Goal: Information Seeking & Learning: Learn about a topic

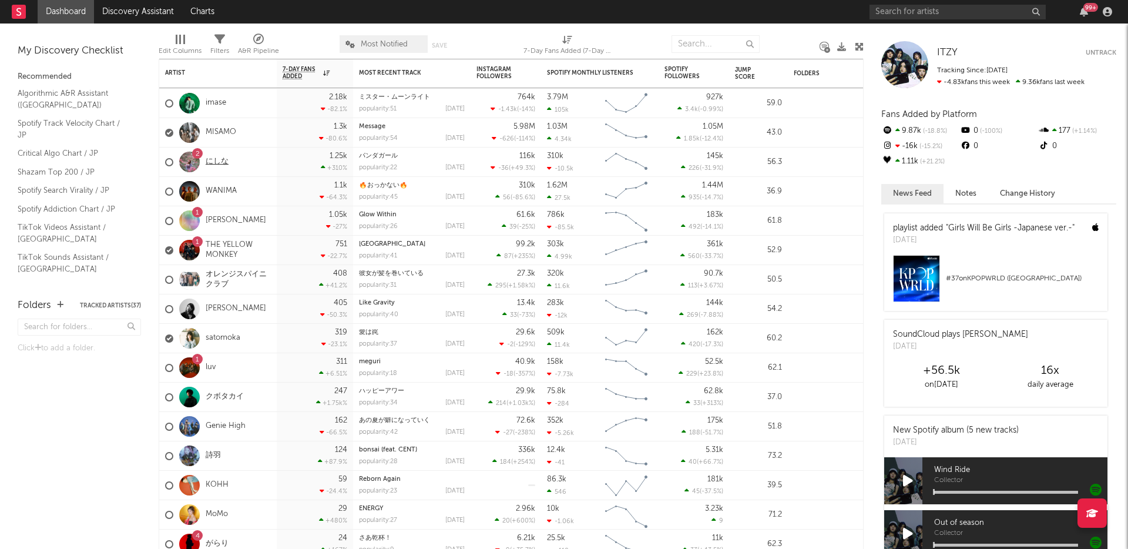
click at [223, 158] on link "にしな" at bounding box center [217, 162] width 23 height 10
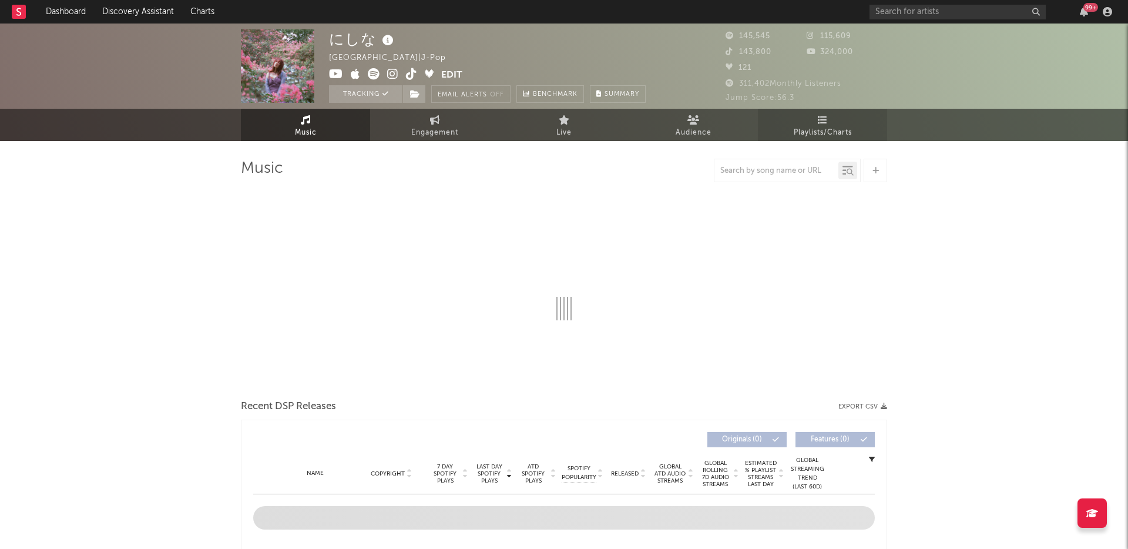
click at [809, 131] on span "Playlists/Charts" at bounding box center [823, 133] width 58 height 14
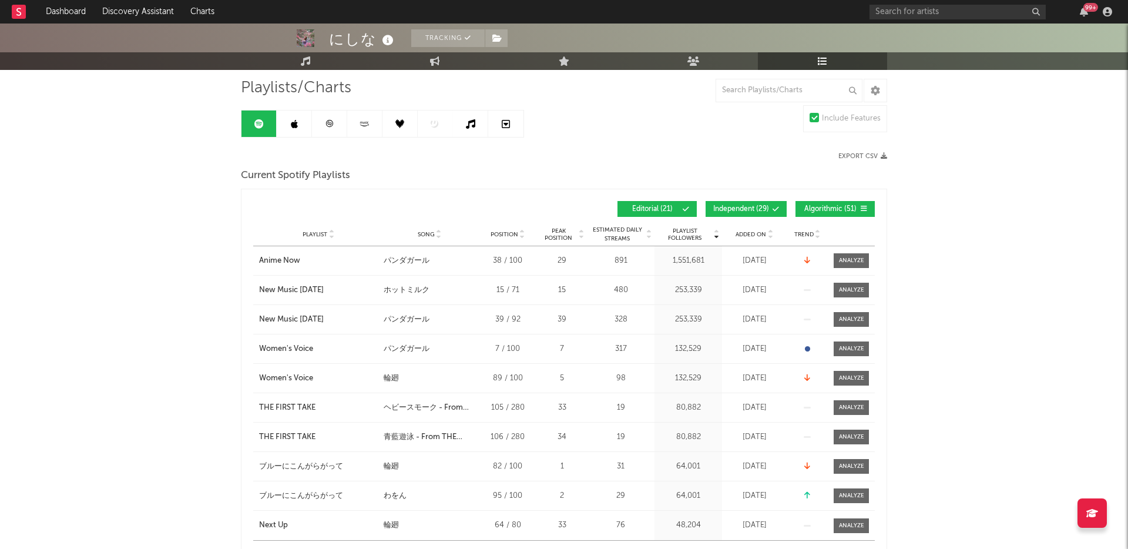
scroll to position [51, 0]
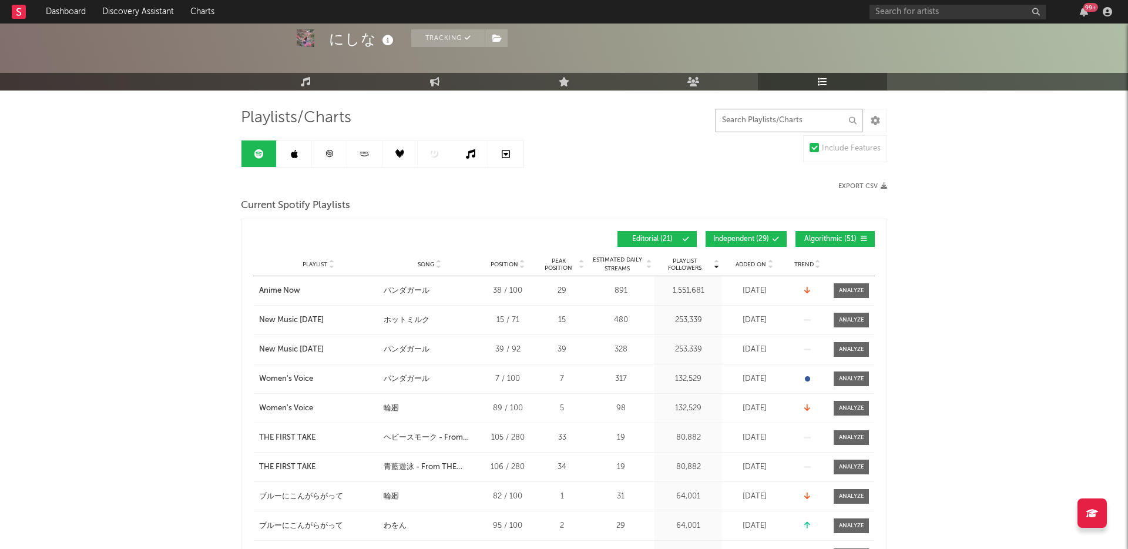
click at [805, 123] on input "text" at bounding box center [789, 121] width 147 height 24
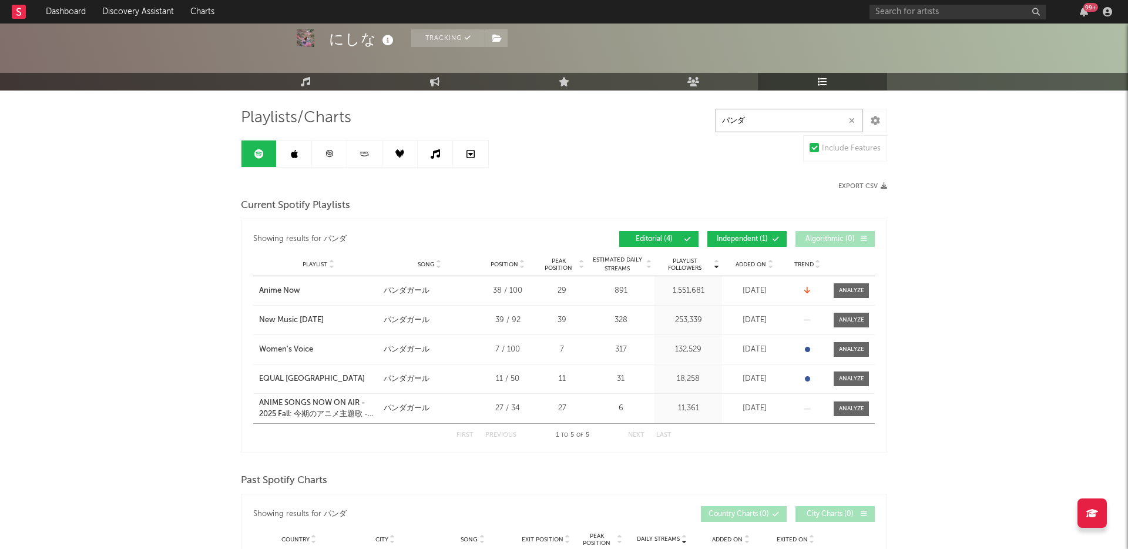
type input "パンダ"
drag, startPoint x: 226, startPoint y: 378, endPoint x: 314, endPoint y: 381, distance: 88.2
click at [314, 381] on div "にしな Tracking [GEOGRAPHIC_DATA] | J-Pop Edit Tracking Email Alerts Off Benchmark…" at bounding box center [564, 496] width 1128 height 1046
copy div "EQUAL [GEOGRAPHIC_DATA]"
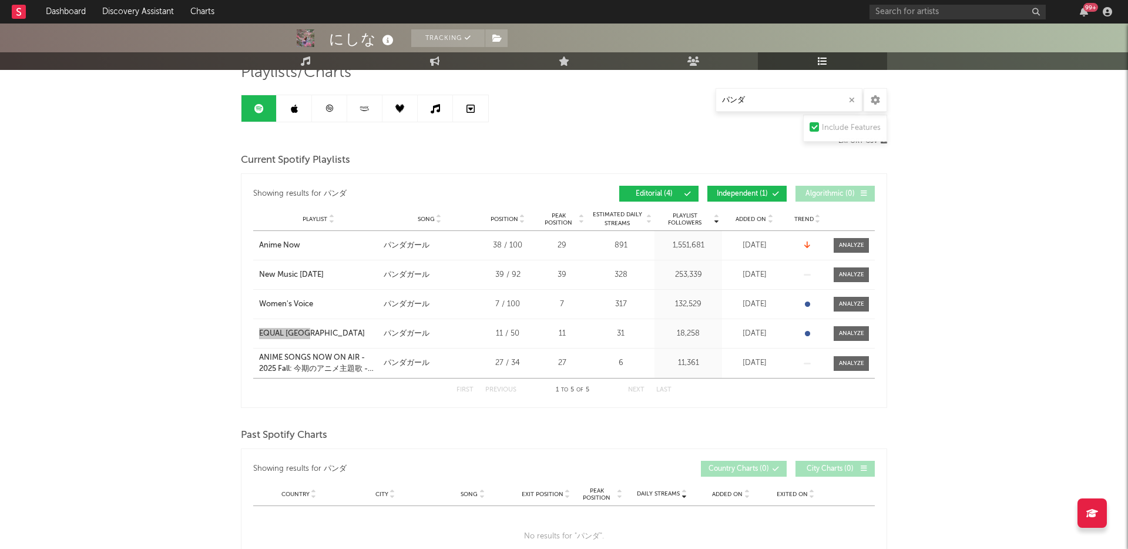
scroll to position [0, 0]
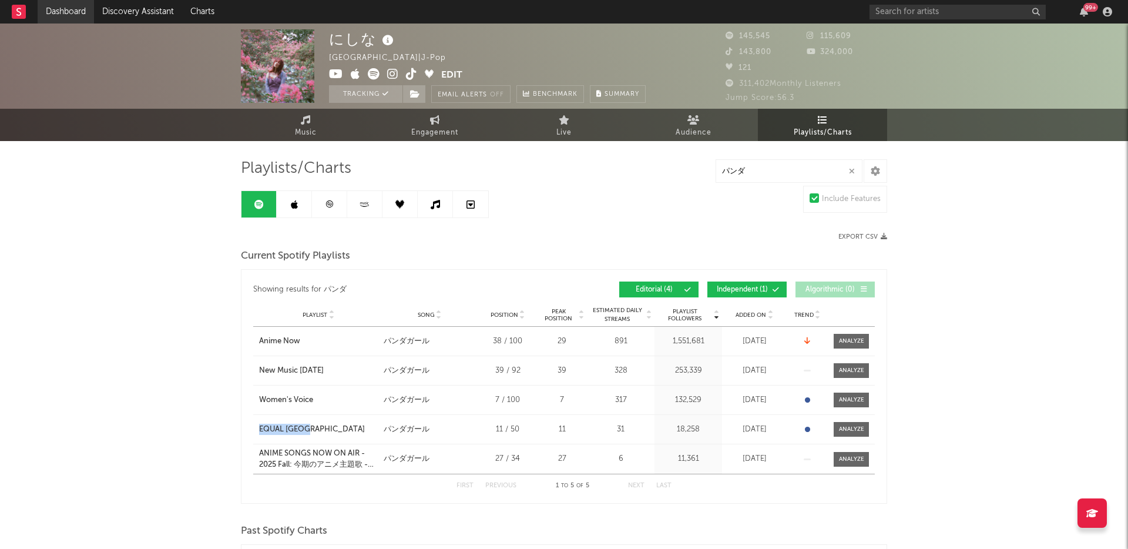
click at [60, 14] on link "Dashboard" at bounding box center [66, 12] width 56 height 24
